Goal: Task Accomplishment & Management: Manage account settings

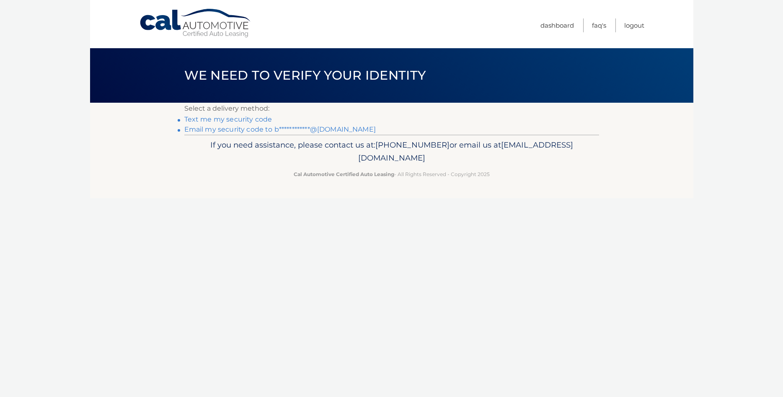
click at [222, 129] on link "**********" at bounding box center [279, 129] width 191 height 8
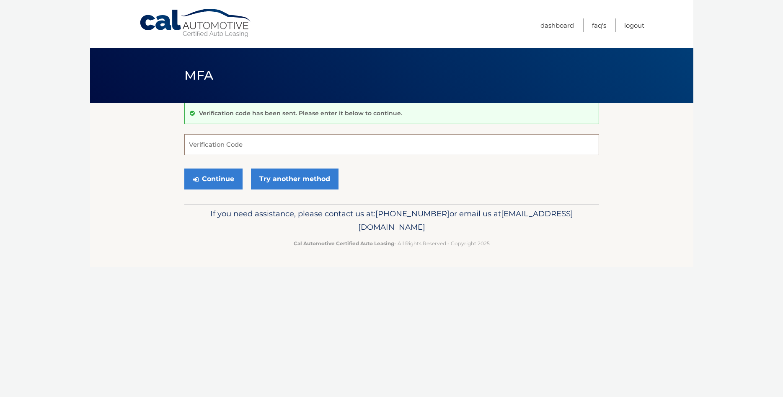
click at [213, 145] on input "Verification Code" at bounding box center [391, 144] width 415 height 21
type input "316876"
click at [214, 179] on button "Continue" at bounding box center [213, 178] width 58 height 21
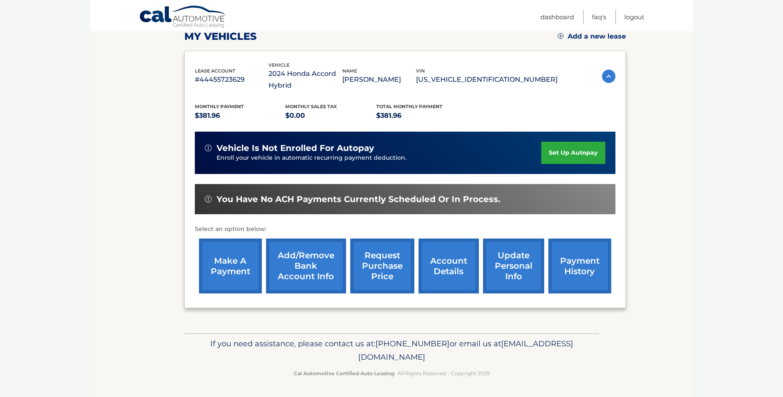
scroll to position [143, 0]
click at [238, 253] on link "make a payment" at bounding box center [230, 265] width 63 height 55
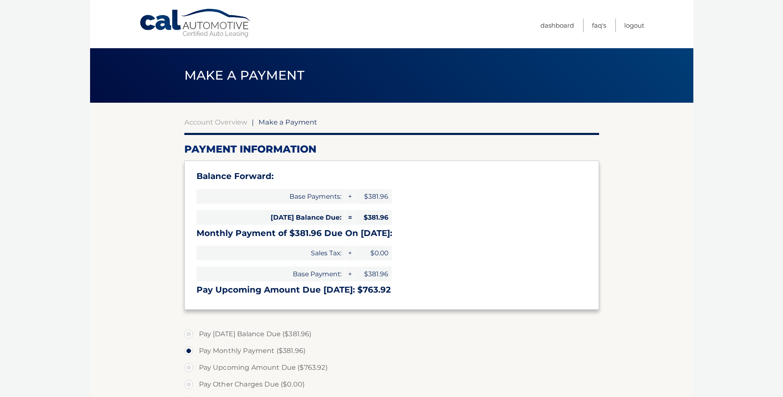
select select "NWJjZWU1ZmEtZDY1NS00NjFkLThlODAtNWU5ZTdjN2ZlZWQ2"
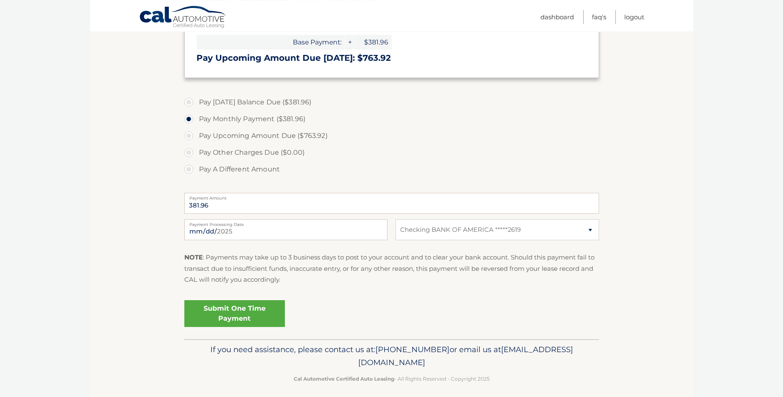
scroll to position [238, 0]
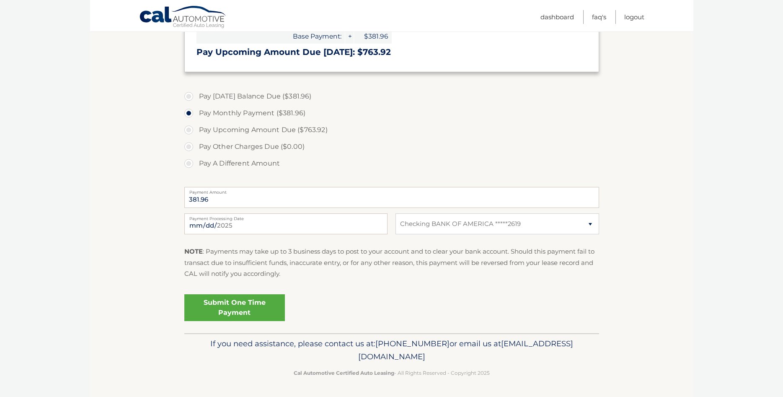
click at [235, 302] on link "Submit One Time Payment" at bounding box center [234, 307] width 101 height 27
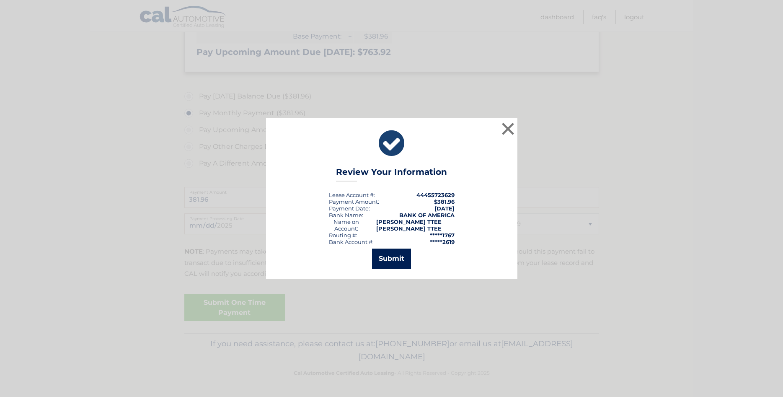
click at [398, 256] on button "Submit" at bounding box center [391, 258] width 39 height 20
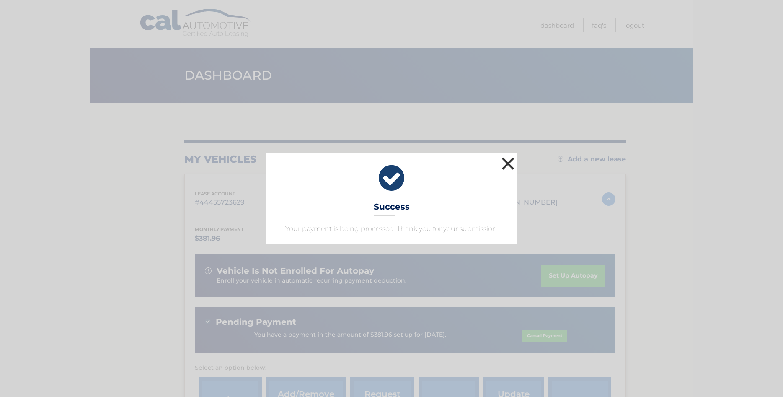
click at [507, 164] on button "×" at bounding box center [508, 163] width 17 height 17
